Goal: Task Accomplishment & Management: Complete application form

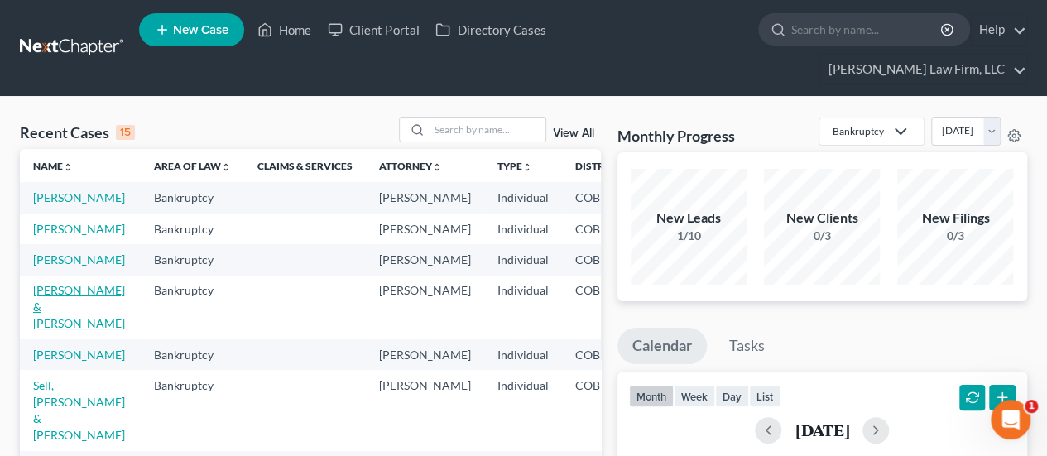
click at [43, 320] on link "[PERSON_NAME] & [PERSON_NAME]" at bounding box center [79, 306] width 92 height 47
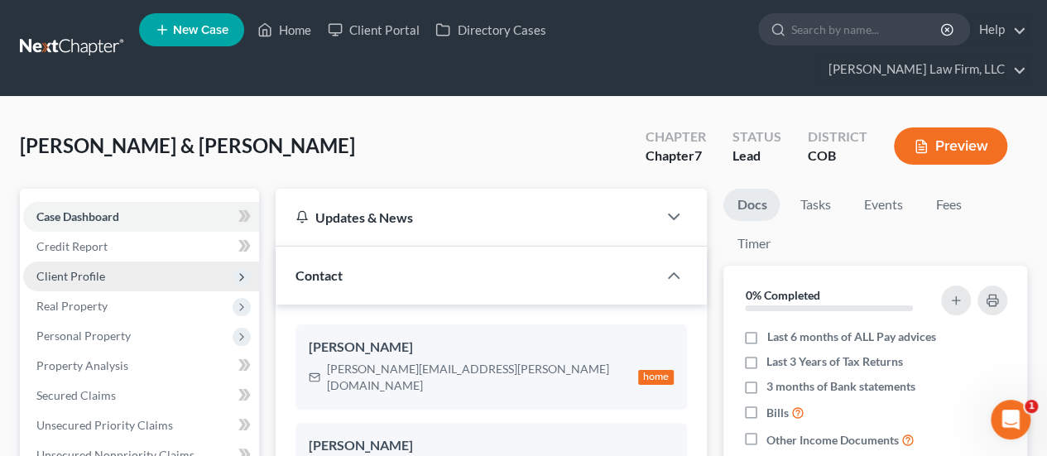
click at [180, 262] on span "Client Profile" at bounding box center [141, 277] width 236 height 30
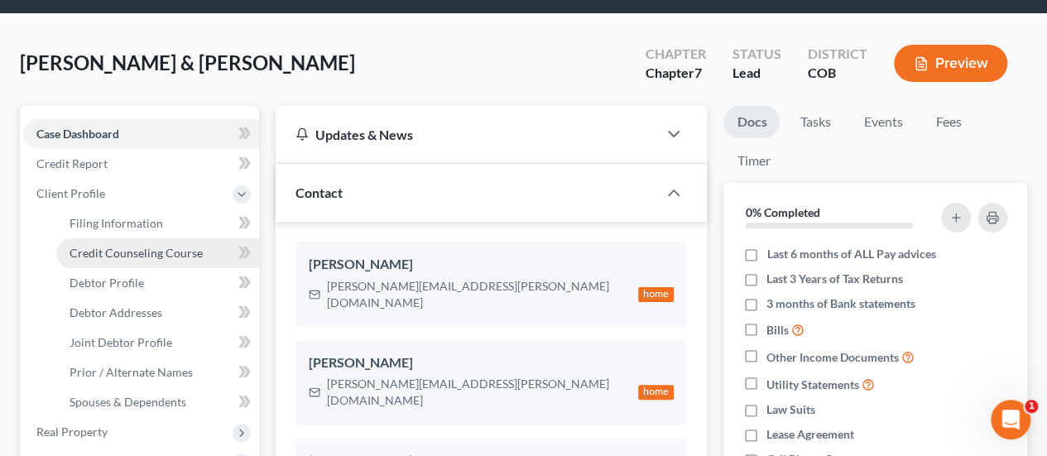
scroll to position [166, 0]
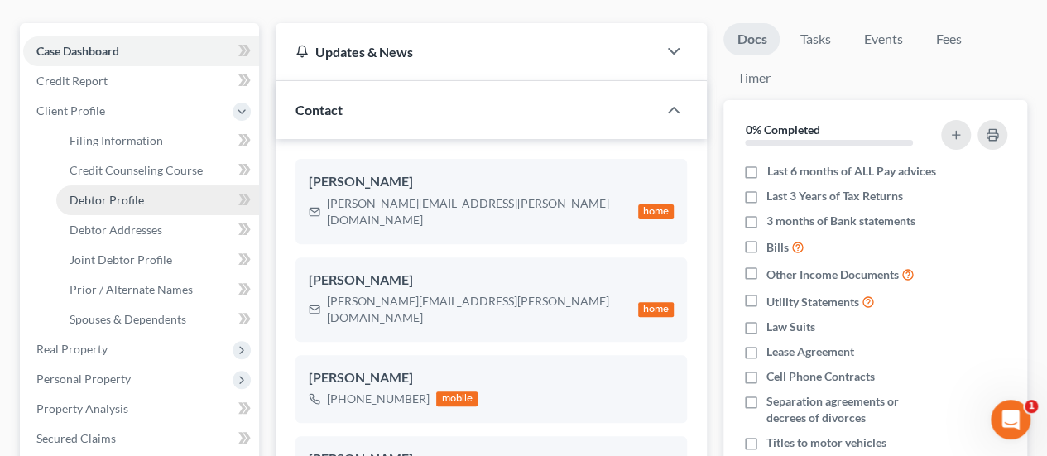
click at [127, 193] on span "Debtor Profile" at bounding box center [107, 200] width 75 height 14
select select "1"
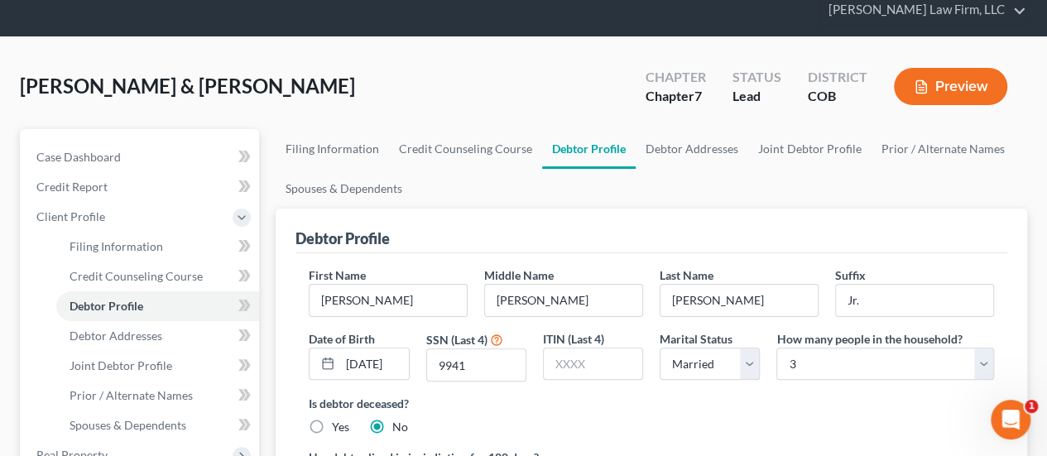
scroll to position [166, 0]
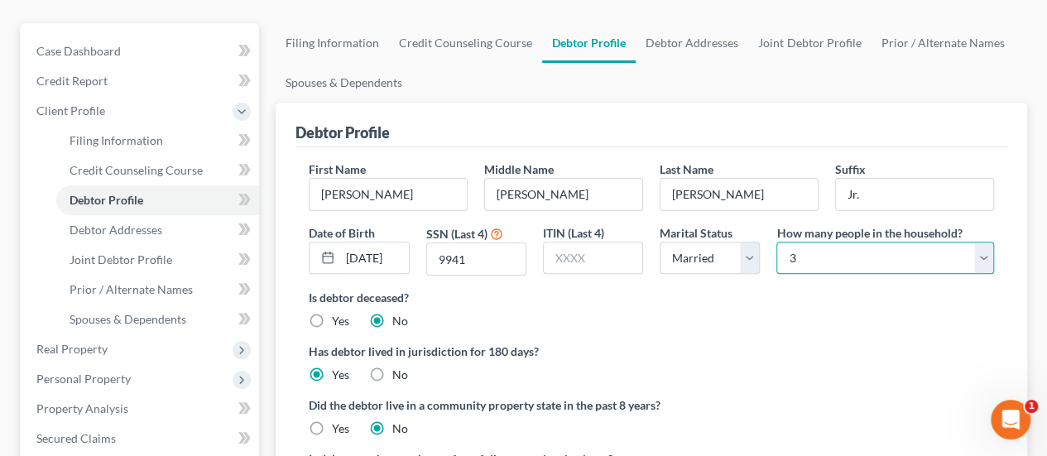
click at [793, 242] on select "Select 1 2 3 4 5 6 7 8 9 10 11 12 13 14 15 16 17 18 19 20" at bounding box center [886, 258] width 218 height 33
select select "3"
click at [777, 242] on select "Select 1 2 3 4 5 6 7 8 9 10 11 12 13 14 15 16 17 18 19 20" at bounding box center [886, 258] width 218 height 33
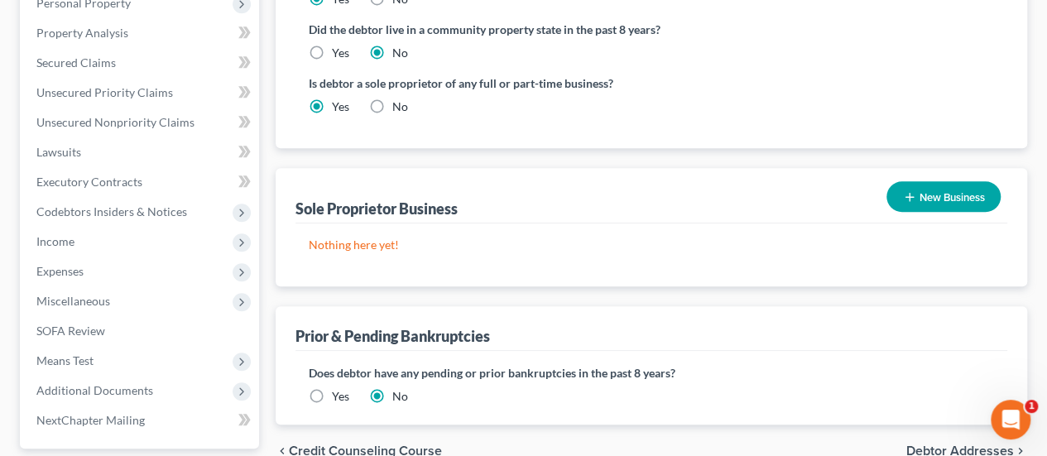
scroll to position [580, 0]
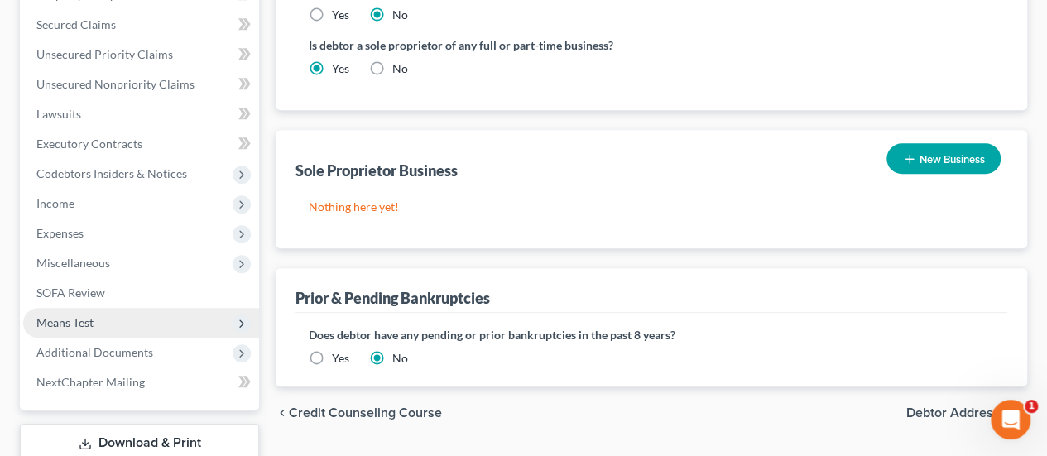
click at [127, 308] on span "Means Test" at bounding box center [141, 323] width 236 height 30
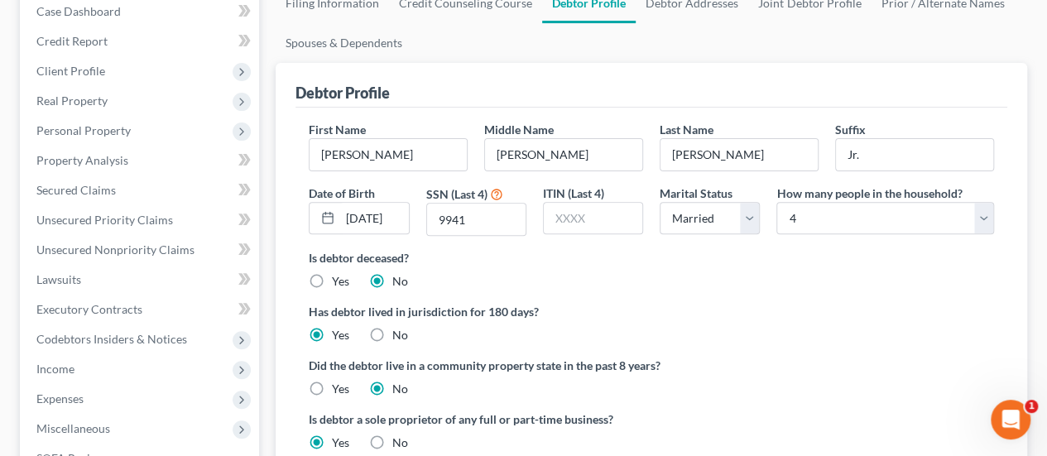
scroll to position [371, 0]
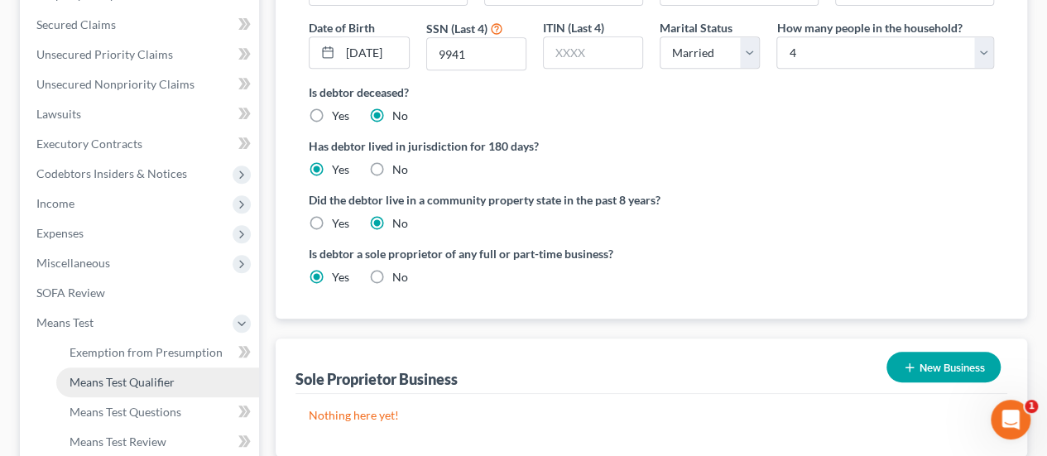
click at [146, 375] on span "Means Test Qualifier" at bounding box center [122, 382] width 105 height 14
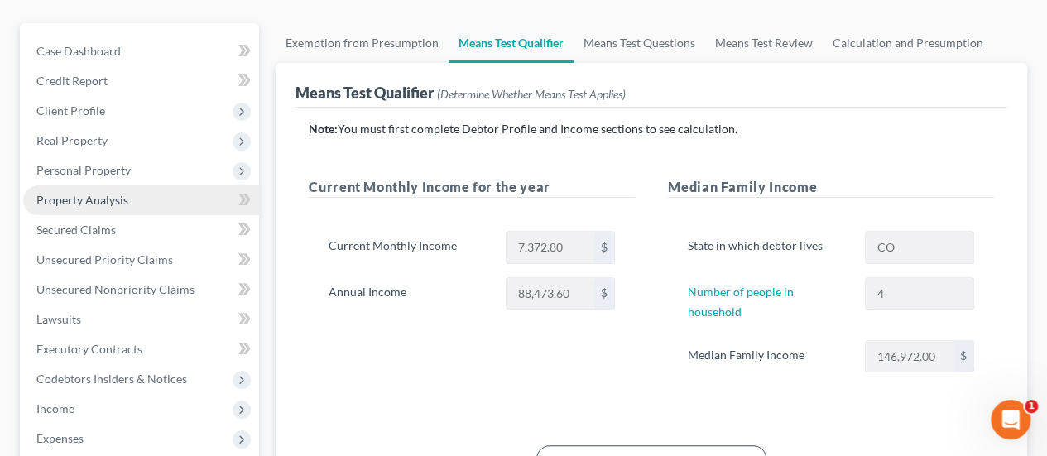
scroll to position [83, 0]
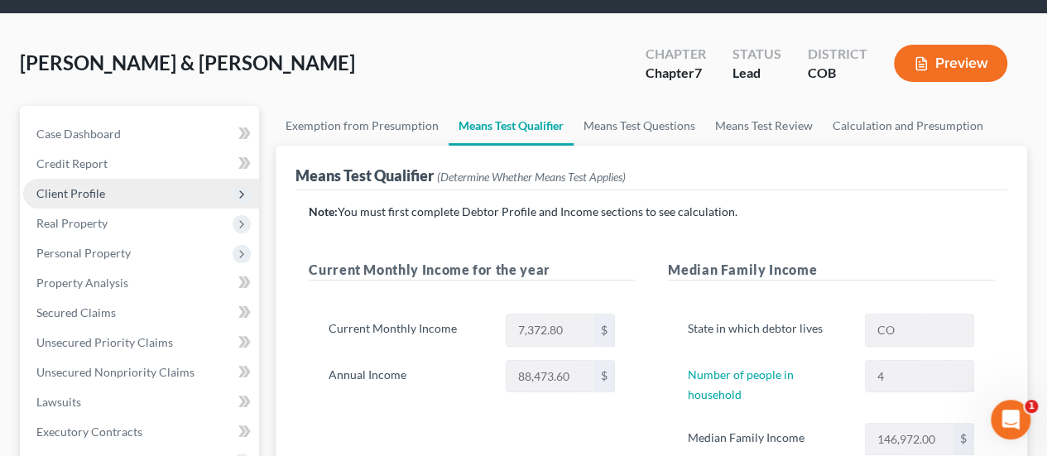
click at [80, 186] on span "Client Profile" at bounding box center [70, 193] width 69 height 14
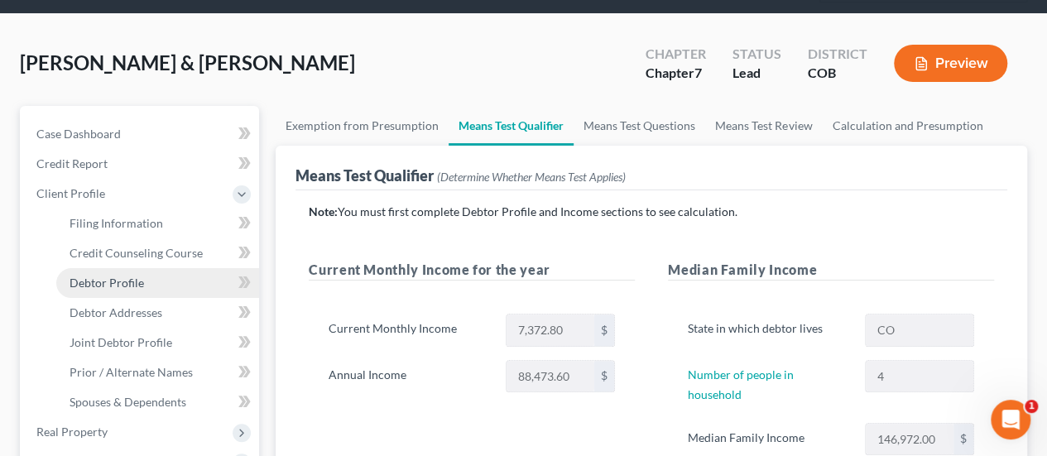
click at [118, 276] on span "Debtor Profile" at bounding box center [107, 283] width 75 height 14
select select "1"
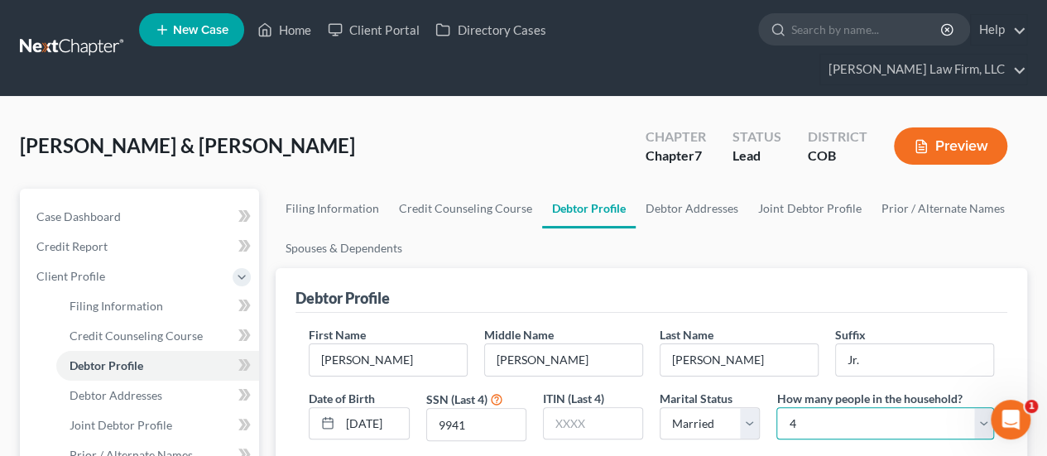
click at [788, 407] on select "Select 1 2 3 4 5 6 7 8 9 10 11 12 13 14 15 16 17 18 19 20" at bounding box center [886, 423] width 218 height 33
click at [799, 407] on select "Select 1 2 3 4 5 6 7 8 9 10 11 12 13 14 15 16 17 18 19 20" at bounding box center [886, 423] width 218 height 33
select select "2"
click at [777, 407] on select "Select 1 2 3 4 5 6 7 8 9 10 11 12 13 14 15 16 17 18 19 20" at bounding box center [886, 423] width 218 height 33
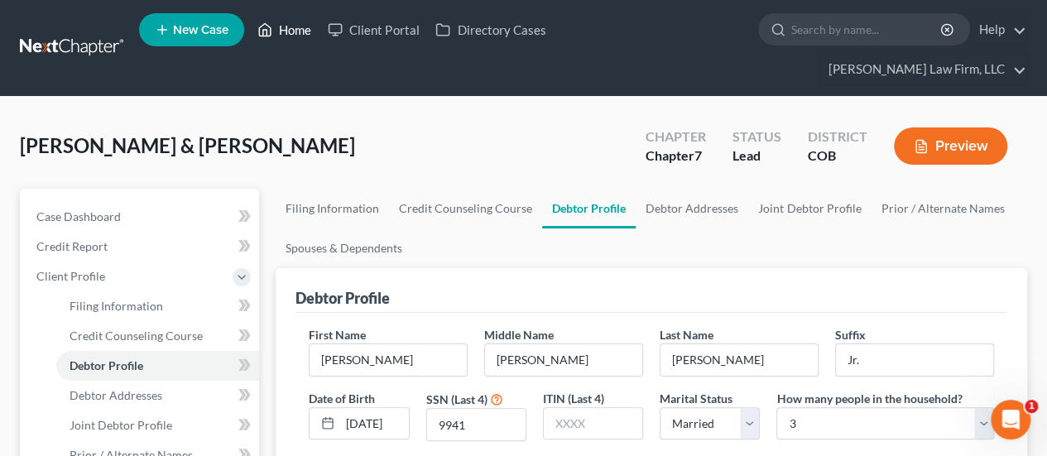
click at [294, 36] on link "Home" at bounding box center [284, 30] width 70 height 30
